Goal: Task Accomplishment & Management: Manage account settings

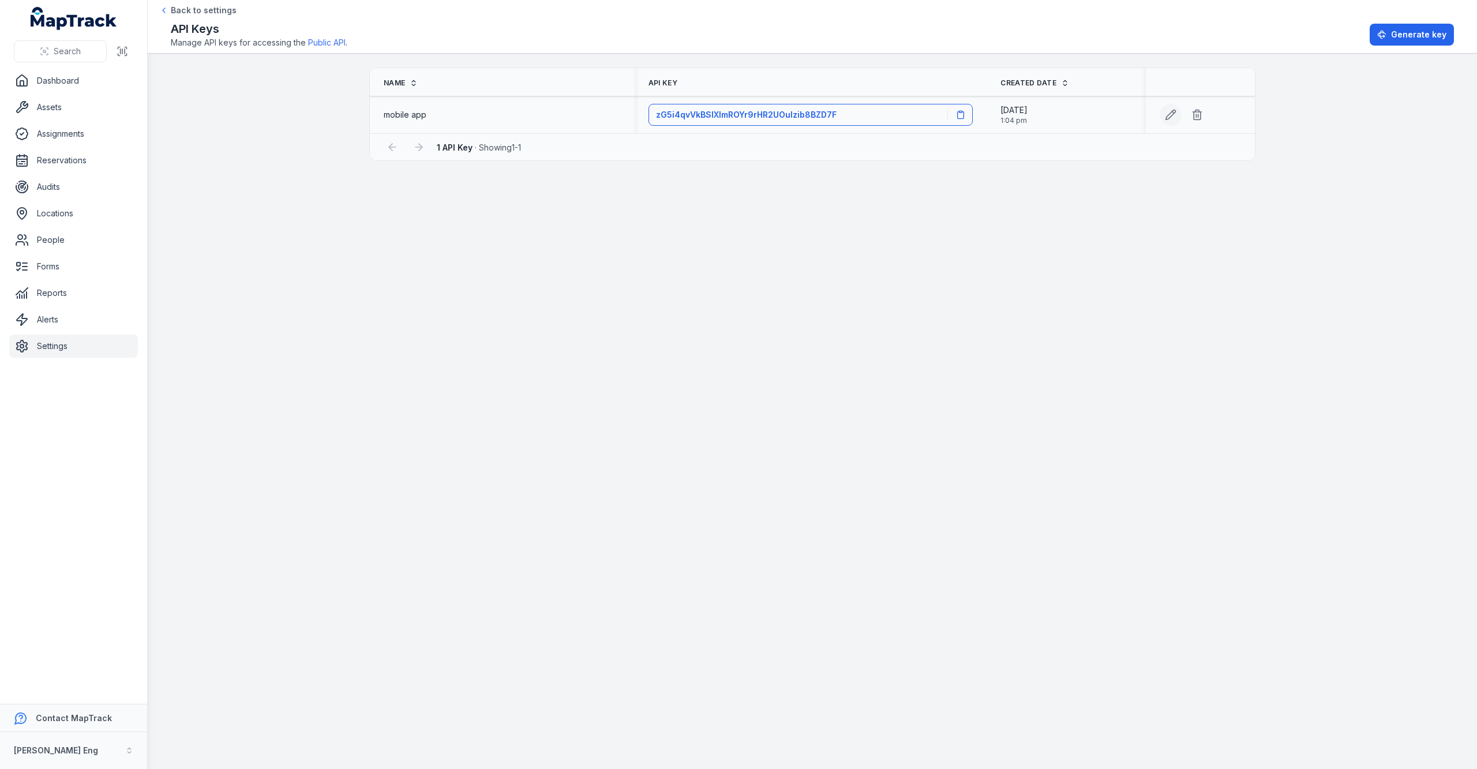
click at [1166, 114] on icon at bounding box center [1171, 115] width 12 height 12
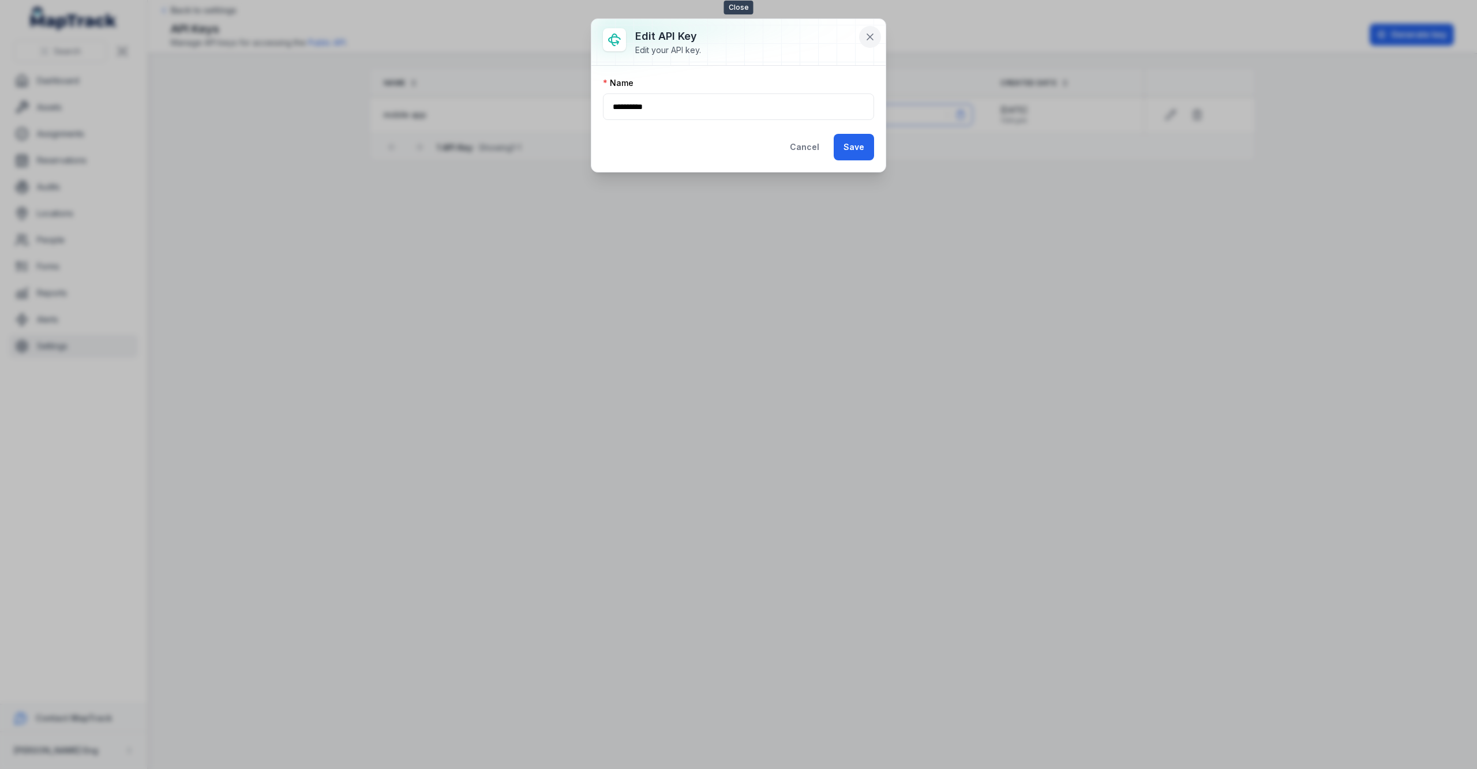
click at [864, 35] on icon at bounding box center [870, 37] width 12 height 12
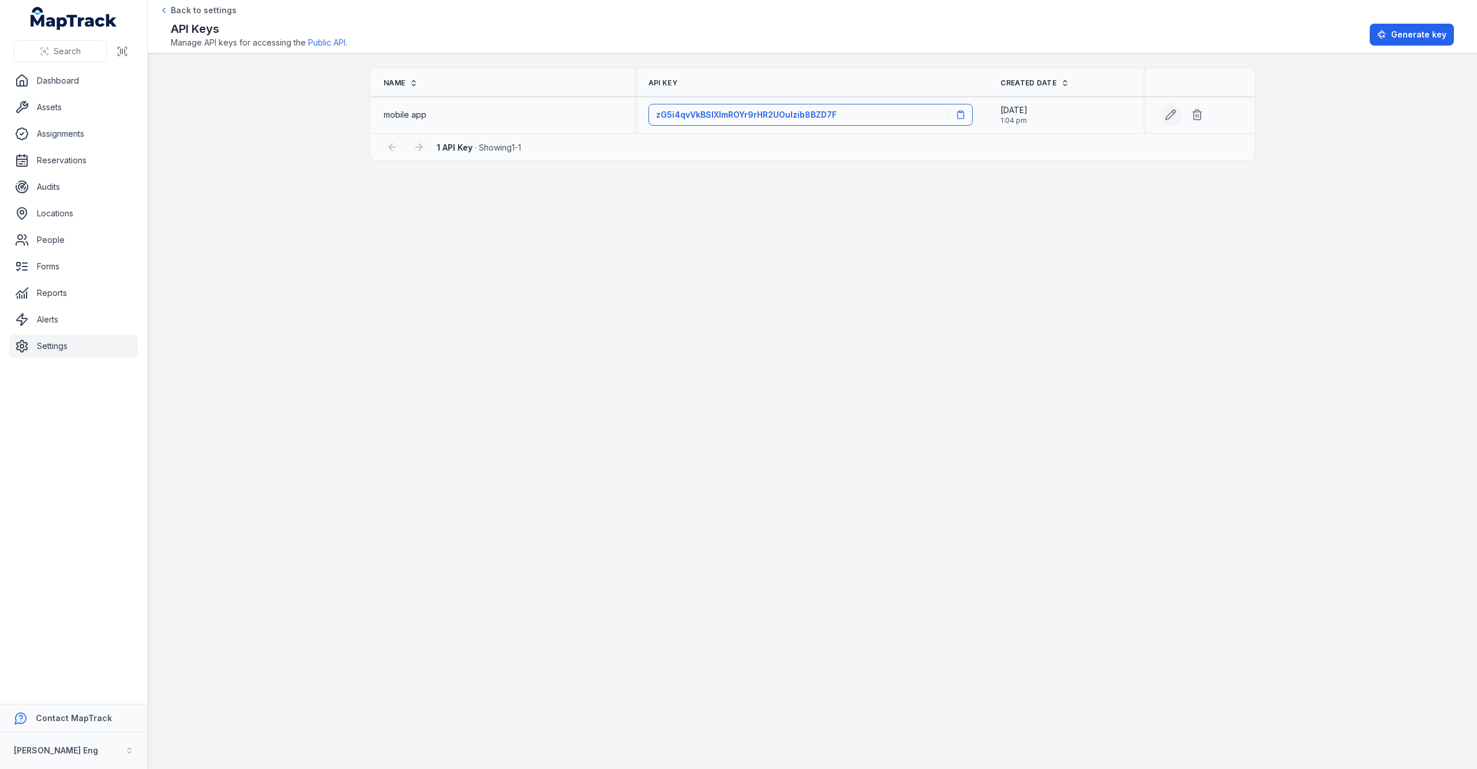
click at [1177, 114] on button at bounding box center [1170, 115] width 22 height 22
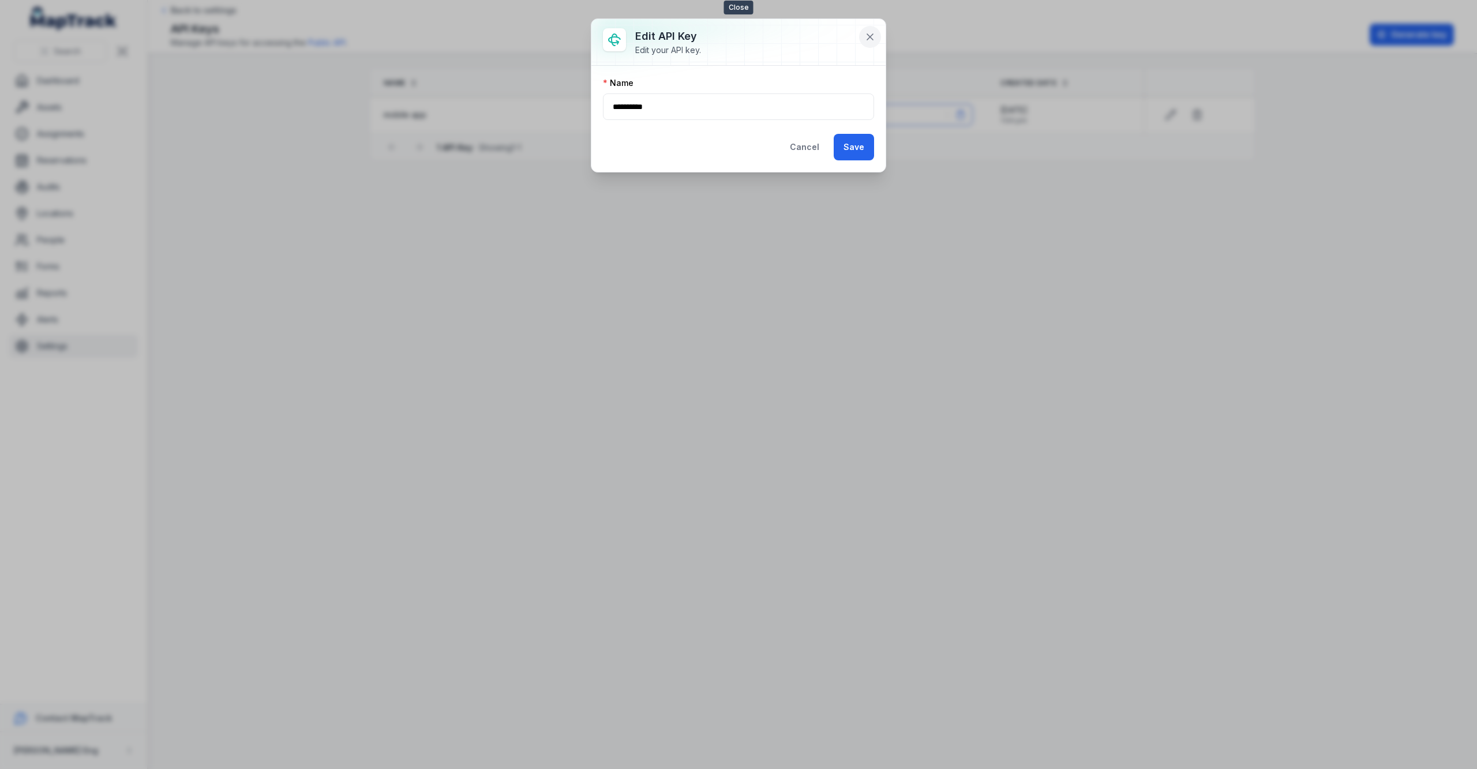
click at [869, 30] on button at bounding box center [870, 37] width 22 height 22
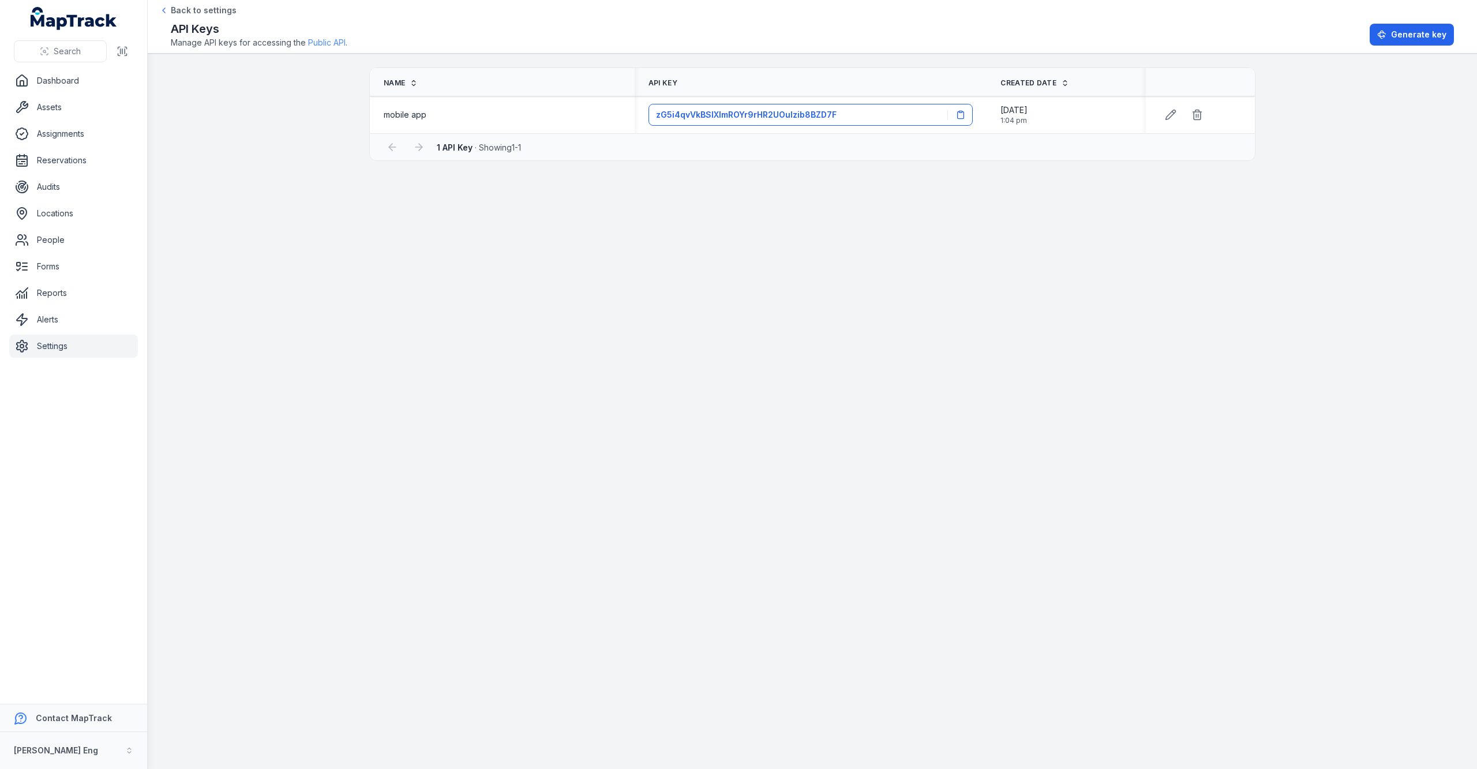
click at [335, 42] on link "Public API" at bounding box center [326, 43] width 37 height 12
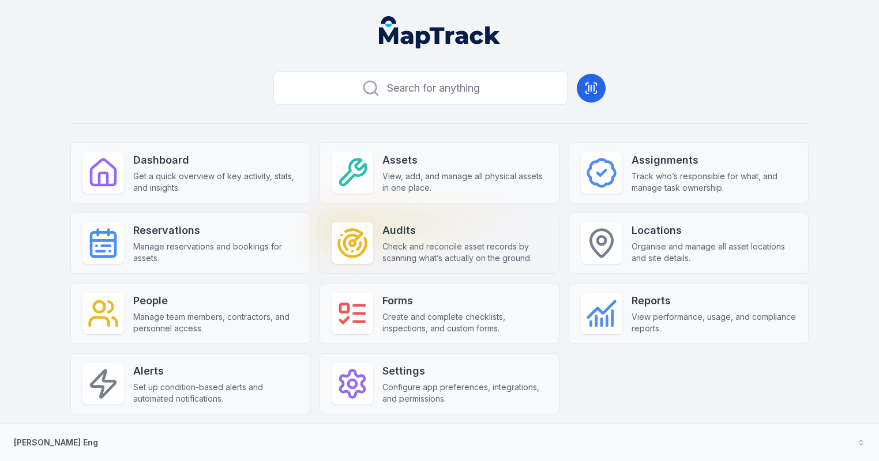
scroll to position [9, 0]
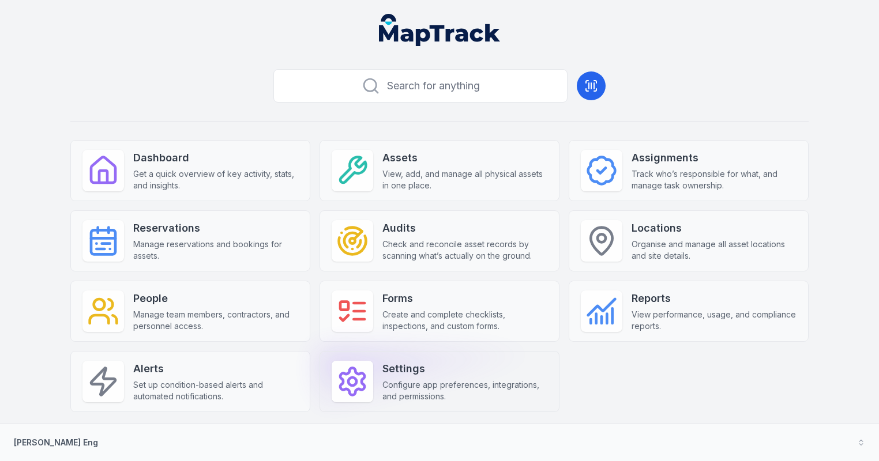
click at [359, 383] on div "Settings Configure app preferences, integrations, and permissions." at bounding box center [440, 381] width 240 height 61
